Goal: Feedback & Contribution: Submit feedback/report problem

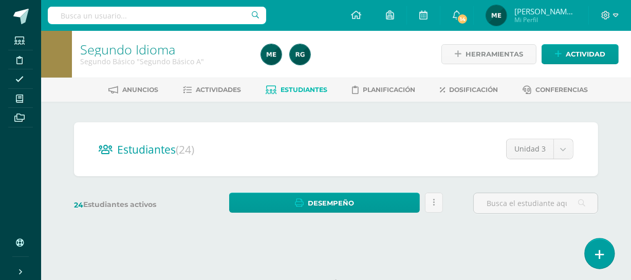
click at [602, 254] on icon at bounding box center [599, 255] width 9 height 12
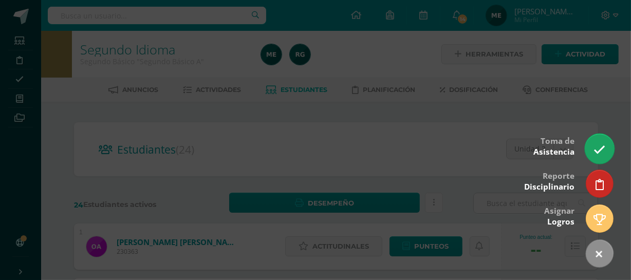
click at [598, 144] on icon at bounding box center [600, 150] width 12 height 12
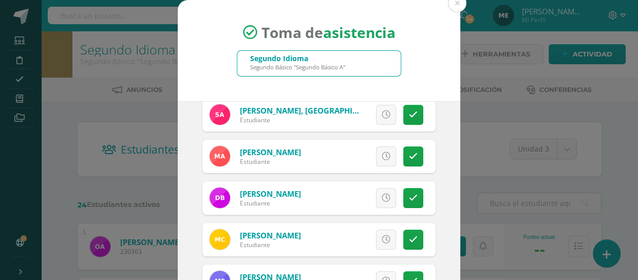
scroll to position [92, 0]
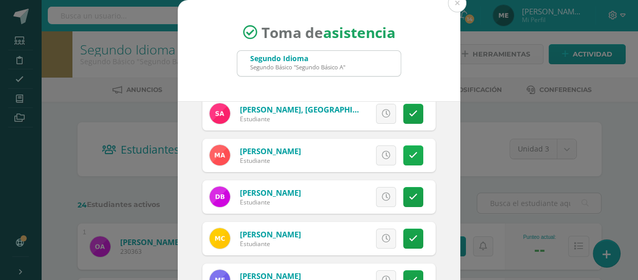
click at [409, 154] on icon at bounding box center [413, 155] width 9 height 9
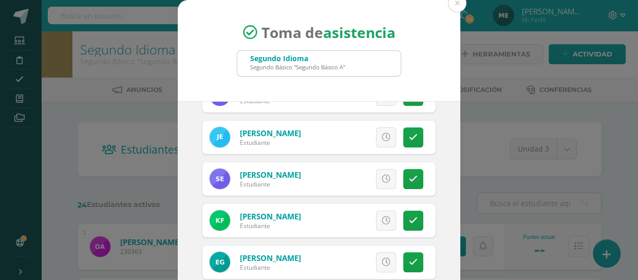
scroll to position [277, 0]
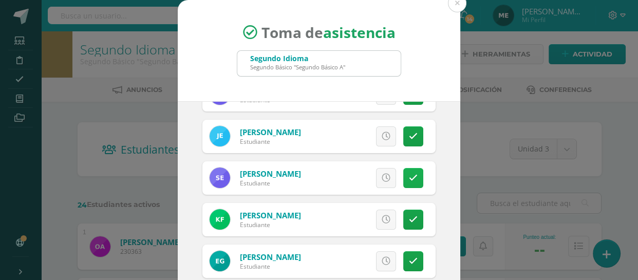
click at [409, 174] on icon at bounding box center [413, 178] width 9 height 9
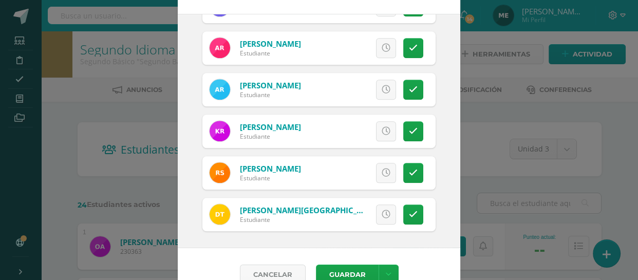
scroll to position [87, 0]
click at [408, 169] on link at bounding box center [413, 173] width 20 height 20
click at [409, 211] on icon at bounding box center [413, 214] width 9 height 9
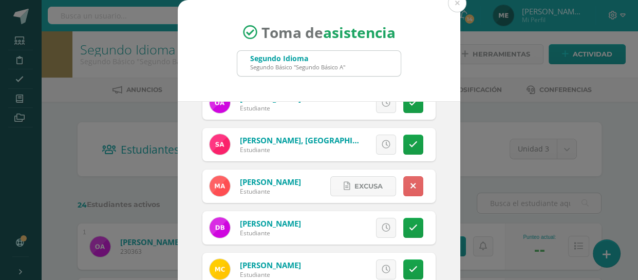
scroll to position [62, 0]
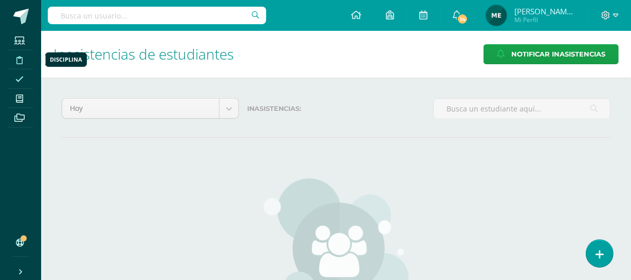
click at [25, 61] on span at bounding box center [19, 59] width 23 height 14
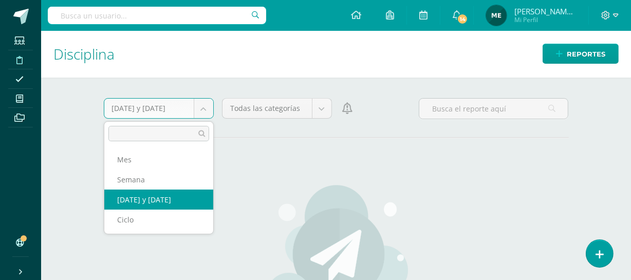
click at [201, 109] on body "Estudiantes Disciplina Asistencia Mis cursos Archivos Soporte Centro de ayuda Ú…" at bounding box center [315, 140] width 631 height 280
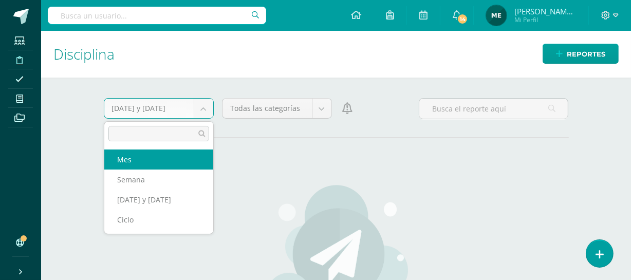
select select "month"
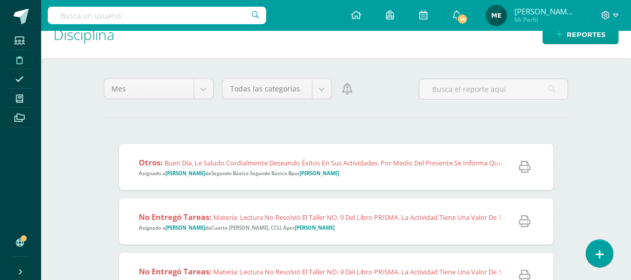
scroll to position [32, 0]
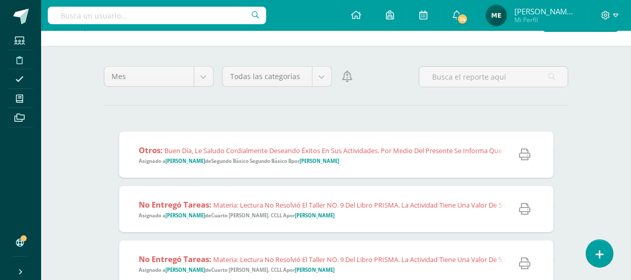
click at [378, 159] on span "Otros: Buen día, le saludo cordialmente deseando éxitos en sus actividades. Por…" at bounding box center [617, 155] width 956 height 20
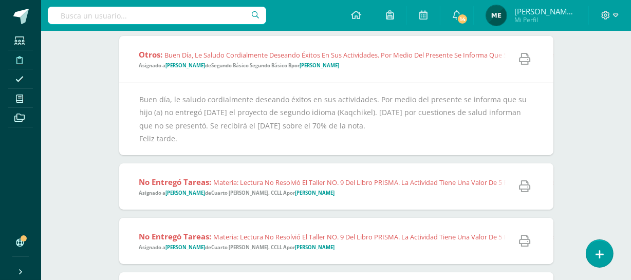
scroll to position [0, 0]
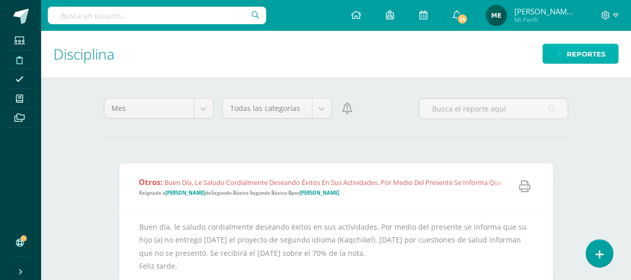
click at [585, 51] on span "Reportes" at bounding box center [586, 54] width 39 height 19
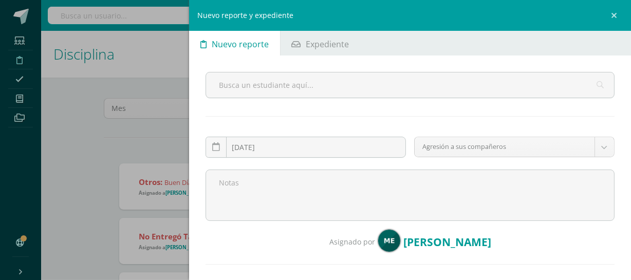
click at [165, 147] on div "Nuevo reporte y expediente Nuevo reporte Expediente 2025-08-12 August, 2025 Mo …" at bounding box center [315, 140] width 631 height 280
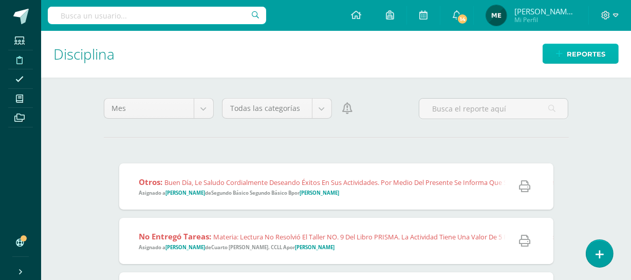
click at [602, 57] on span "Reportes" at bounding box center [586, 54] width 39 height 19
click at [591, 48] on span "Reportes" at bounding box center [586, 54] width 39 height 19
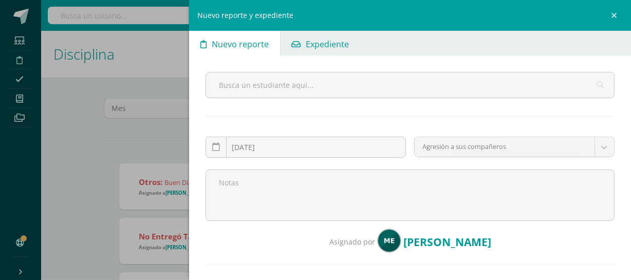
click at [330, 43] on span "Expediente" at bounding box center [327, 44] width 43 height 25
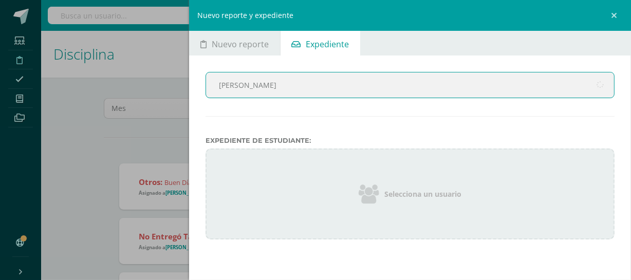
type input "carlos och"
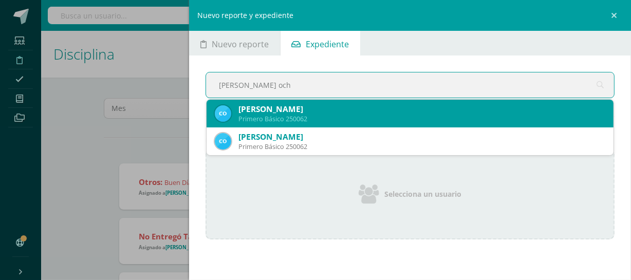
click at [359, 115] on div "Primero Básico 250062" at bounding box center [421, 119] width 367 height 9
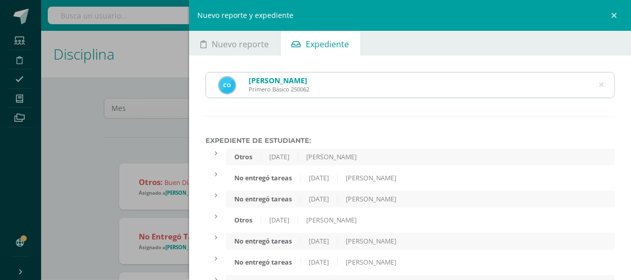
click at [380, 158] on div "Otros 8/8/2025 María Escobar" at bounding box center [420, 157] width 388 height 17
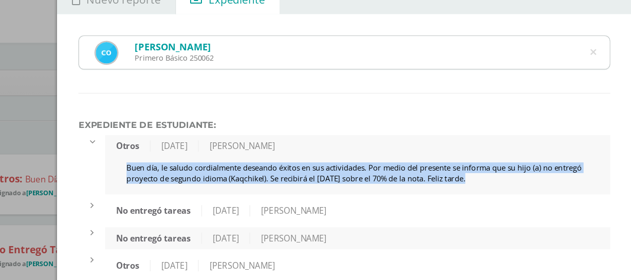
drag, startPoint x: 242, startPoint y: 172, endPoint x: 540, endPoint y: 187, distance: 298.4
click at [540, 187] on div "Buen día, le saludo cordialmente deseando éxitos en sus actividades. Por medio …" at bounding box center [420, 182] width 388 height 25
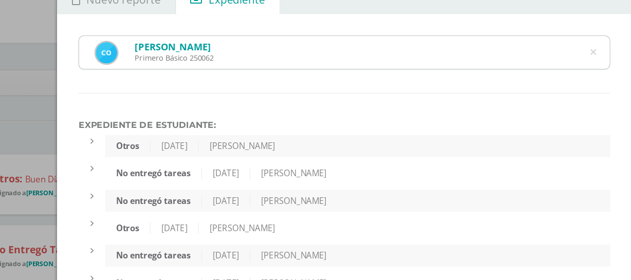
click at [388, 159] on div "Otros 8/8/2025 María Escobar" at bounding box center [420, 157] width 388 height 17
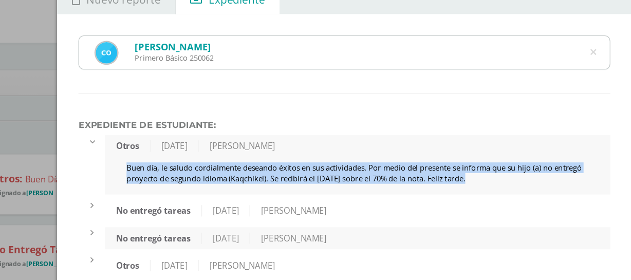
copy div "Buen día, le saludo cordialmente deseando éxitos en sus actividades. Por medio …"
drag, startPoint x: 236, startPoint y: 168, endPoint x: 535, endPoint y: 181, distance: 299.4
click at [535, 181] on div "Otros 8/8/2025 María Escobar Buen día, le saludo cordialmente deseando éxitos e…" at bounding box center [420, 172] width 388 height 46
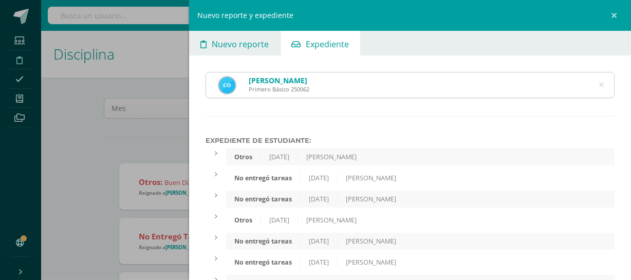
click at [234, 42] on span "Nuevo reporte" at bounding box center [240, 44] width 57 height 25
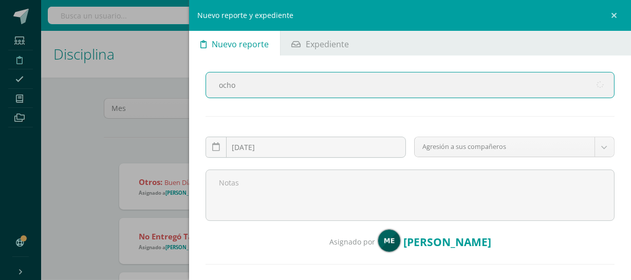
type input "ochoa"
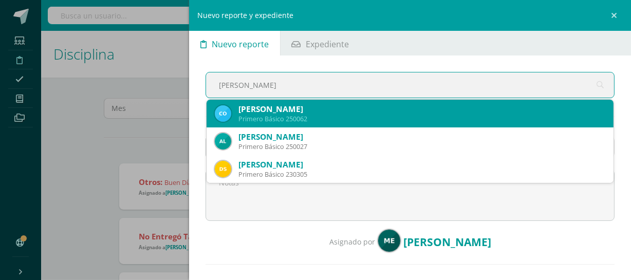
click at [363, 115] on div "Primero Básico 250062" at bounding box center [421, 119] width 367 height 9
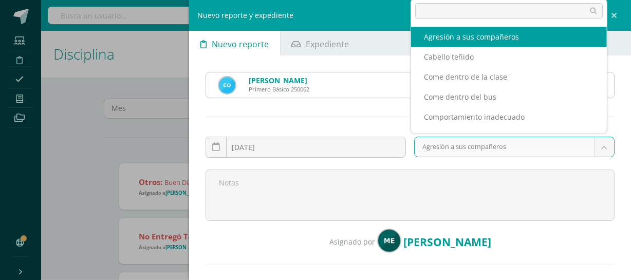
click at [470, 147] on body "Estudiantes Disciplina Asistencia Mis cursos Archivos Soporte Centro de ayuda Ú…" at bounding box center [315, 140] width 631 height 280
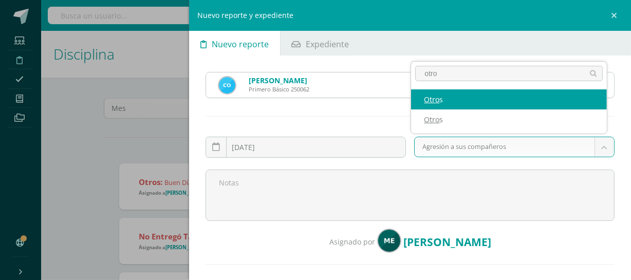
type input "otro"
select select "48"
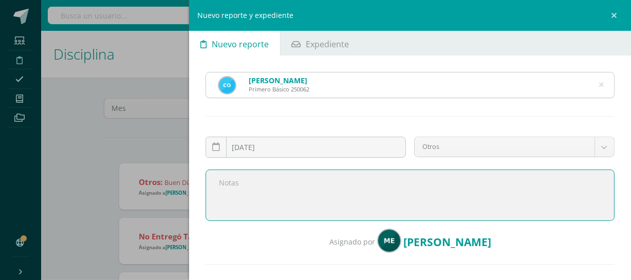
click at [345, 184] on textarea at bounding box center [410, 195] width 409 height 51
paste textarea "Buen día, le saludo cordialmente deseando éxitos en sus actividades. Por medio …"
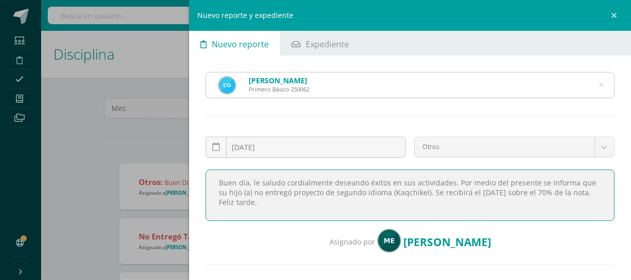
click at [420, 190] on textarea "Buen día, le saludo cordialmente deseando éxitos en sus actividades. Por medio …" at bounding box center [410, 195] width 409 height 51
click at [436, 200] on textarea "Buen día, le saludo cordialmente deseando éxitos en sus actividades. Por medio …" at bounding box center [410, 195] width 409 height 51
click at [525, 193] on textarea "Buen día, le saludo cordialmente deseando éxitos en sus actividades. Por medio …" at bounding box center [410, 195] width 409 height 51
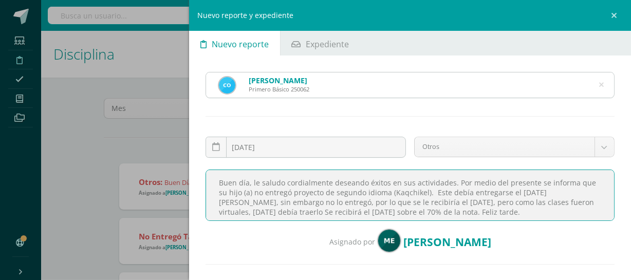
click at [308, 202] on textarea "Buen día, le saludo cordialmente deseando éxitos en sus actividades. Por medio …" at bounding box center [410, 195] width 409 height 51
click at [577, 200] on textarea "Buen día, le saludo cordialmente deseando éxitos en sus actividades. Por medio …" at bounding box center [410, 195] width 409 height 51
click at [283, 213] on textarea "Buen día, le saludo cordialmente deseando éxitos en sus actividades. Por medio …" at bounding box center [410, 195] width 409 height 51
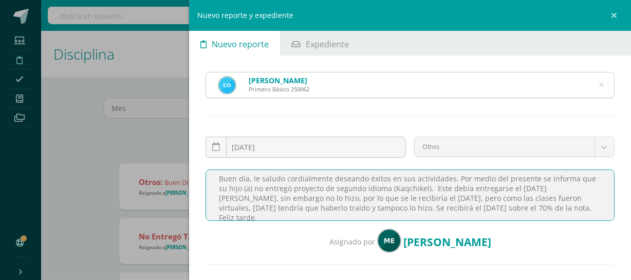
click at [498, 210] on textarea "Buen día, le saludo cordialmente deseando éxitos en sus actividades. Por medio …" at bounding box center [410, 195] width 409 height 51
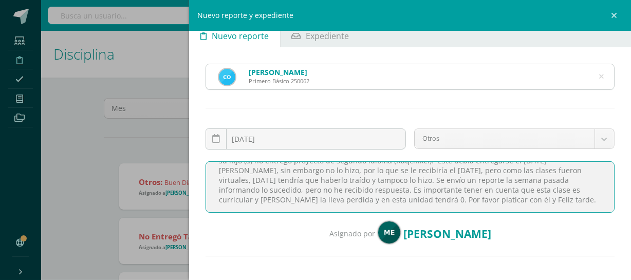
scroll to position [9, 0]
click at [580, 187] on textarea "Buen día, le saludo cordialmente deseando éxitos en sus actividades. Por medio …" at bounding box center [410, 186] width 409 height 51
click at [379, 198] on textarea "Buen día, le saludo cordialmente deseando éxitos en sus actividades. Por medio …" at bounding box center [410, 186] width 409 height 51
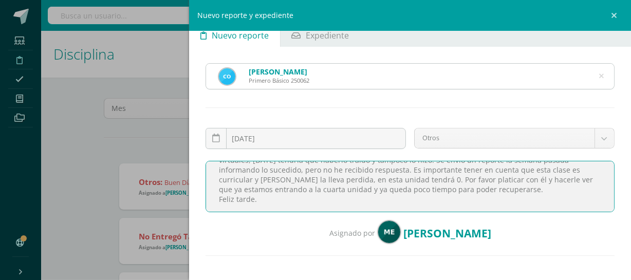
click at [582, 179] on textarea "Buen día, le saludo cordialmente deseando éxitos en sus actividades. Por medio …" at bounding box center [410, 186] width 409 height 51
click at [252, 197] on textarea "Buen día, le saludo cordialmente deseando éxitos en sus actividades. Por medio …" at bounding box center [410, 186] width 409 height 51
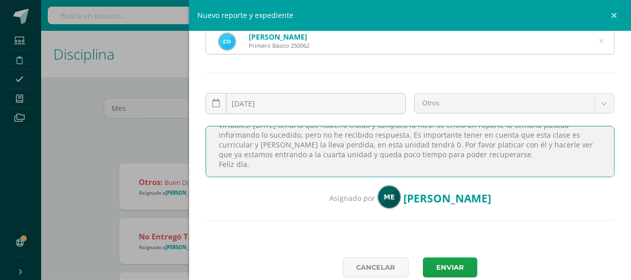
scroll to position [74, 0]
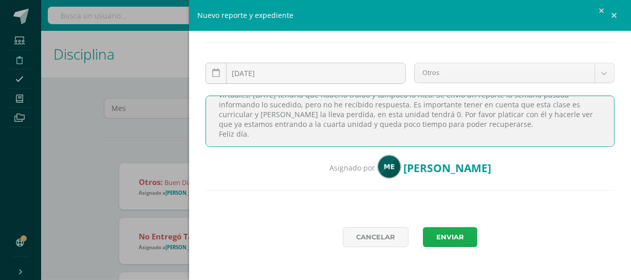
type textarea "Buen día, le saludo cordialmente deseando éxitos en sus actividades. Por medio …"
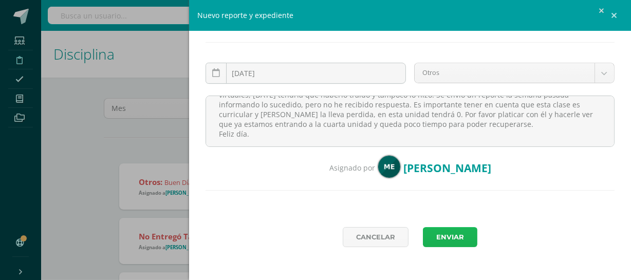
click at [447, 236] on button "Enviar" at bounding box center [450, 237] width 54 height 20
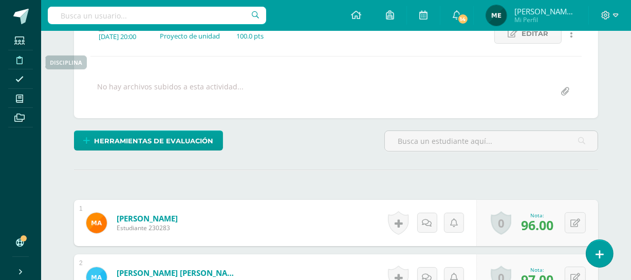
click at [20, 57] on icon at bounding box center [19, 60] width 6 height 8
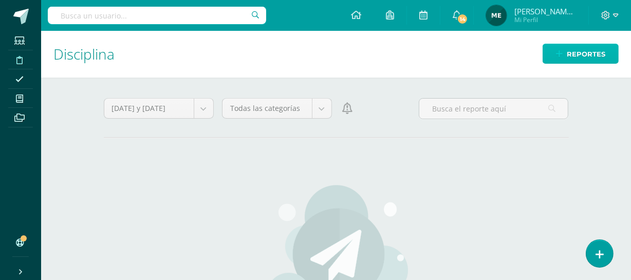
click at [576, 54] on span "Reportes" at bounding box center [586, 54] width 39 height 19
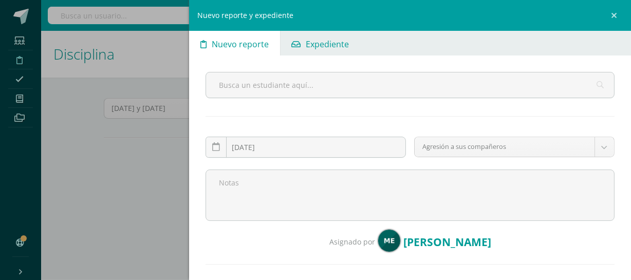
click at [324, 47] on span "Expediente" at bounding box center [327, 44] width 43 height 25
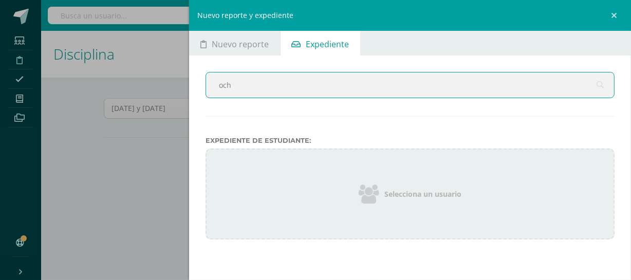
type input "ocho"
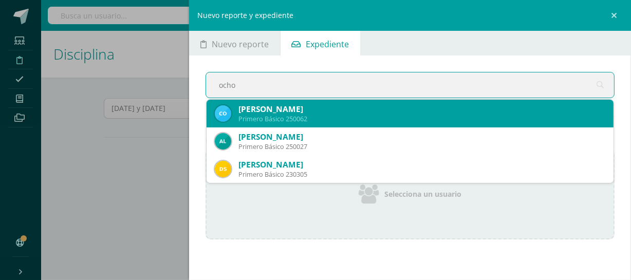
click at [322, 105] on div "[PERSON_NAME]" at bounding box center [421, 109] width 367 height 11
